Goal: Navigation & Orientation: Find specific page/section

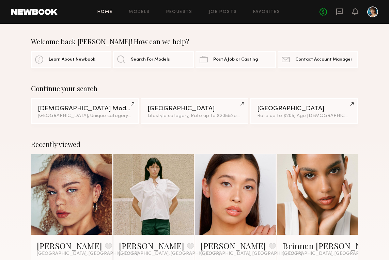
click at [143, 14] on div "Home Models Requests Job Posts Favorites Sign Out No fees up to $5,000" at bounding box center [218, 11] width 321 height 11
click at [142, 12] on link "Models" at bounding box center [139, 12] width 21 height 4
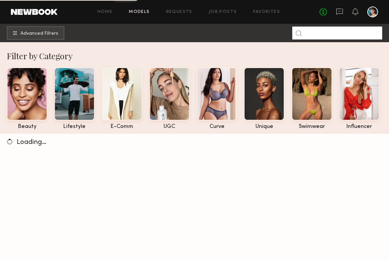
click at [332, 33] on input at bounding box center [337, 33] width 90 height 13
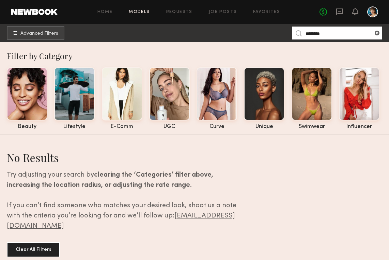
click at [356, 33] on input "********" at bounding box center [337, 33] width 90 height 13
type input "********"
click at [237, 62] on div "Filter by Category beauty lifestyle e-comm UGC curve unique swimwear influencer" at bounding box center [194, 89] width 389 height 79
click at [377, 33] on common-icon at bounding box center [377, 33] width 7 height 7
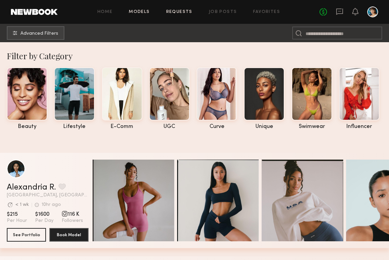
click at [174, 12] on link "Requests" at bounding box center [179, 12] width 26 height 4
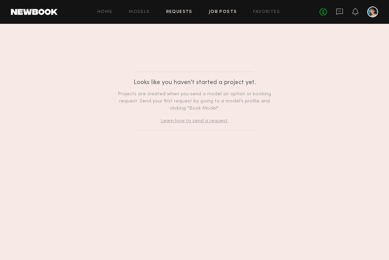
click at [215, 11] on link "Job Posts" at bounding box center [223, 12] width 28 height 4
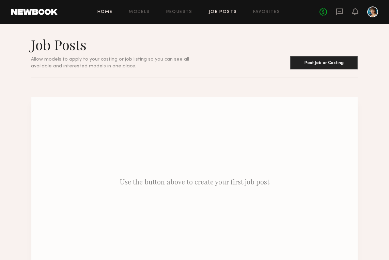
click at [112, 13] on link "Home" at bounding box center [104, 12] width 15 height 4
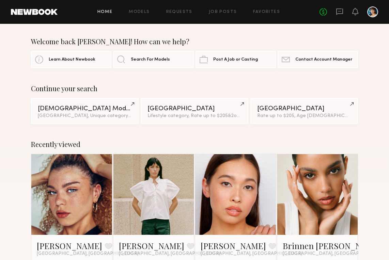
click at [375, 13] on div at bounding box center [372, 11] width 11 height 11
